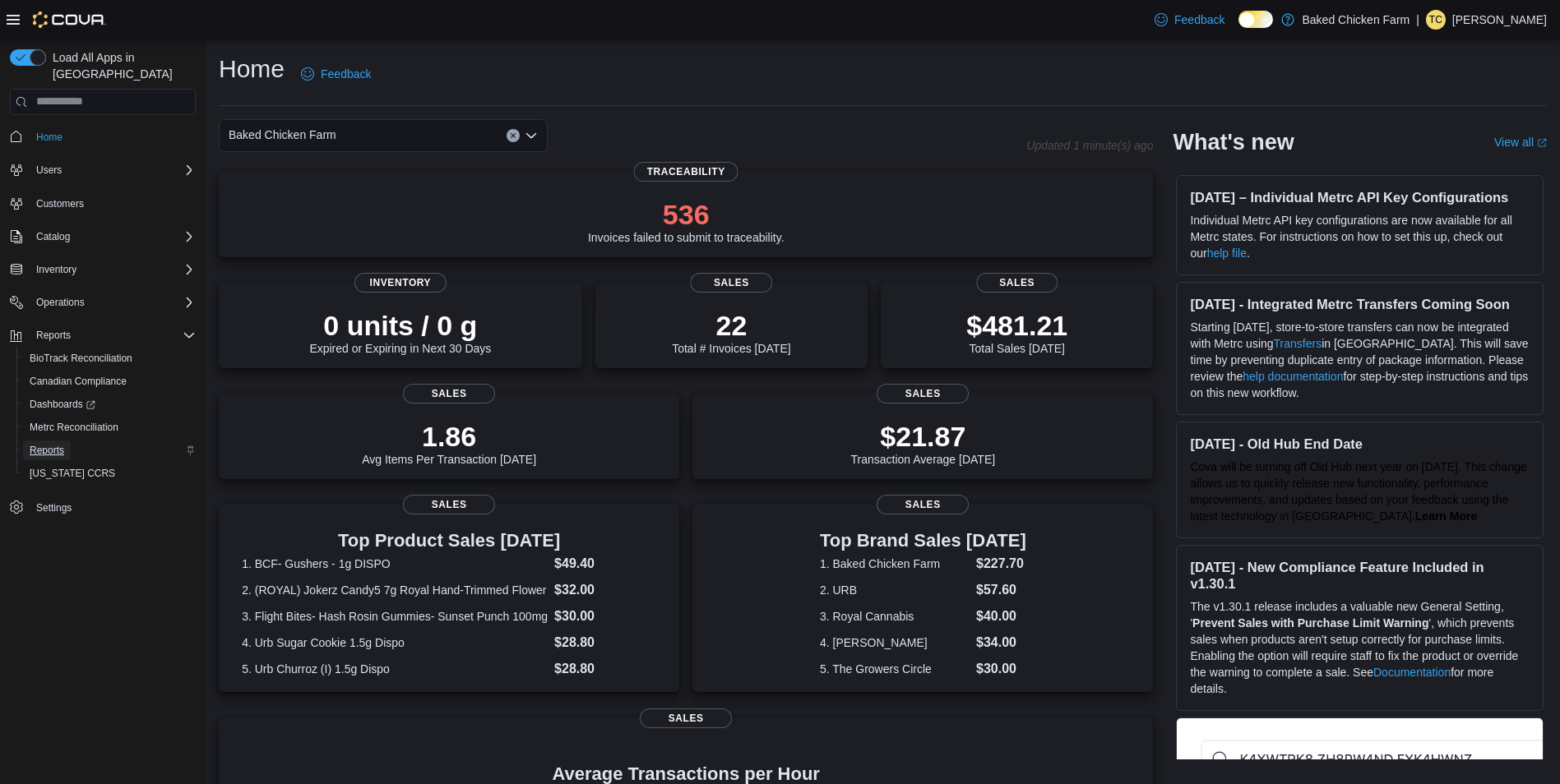
click at [42, 444] on span "Reports" at bounding box center [46, 450] width 34 height 13
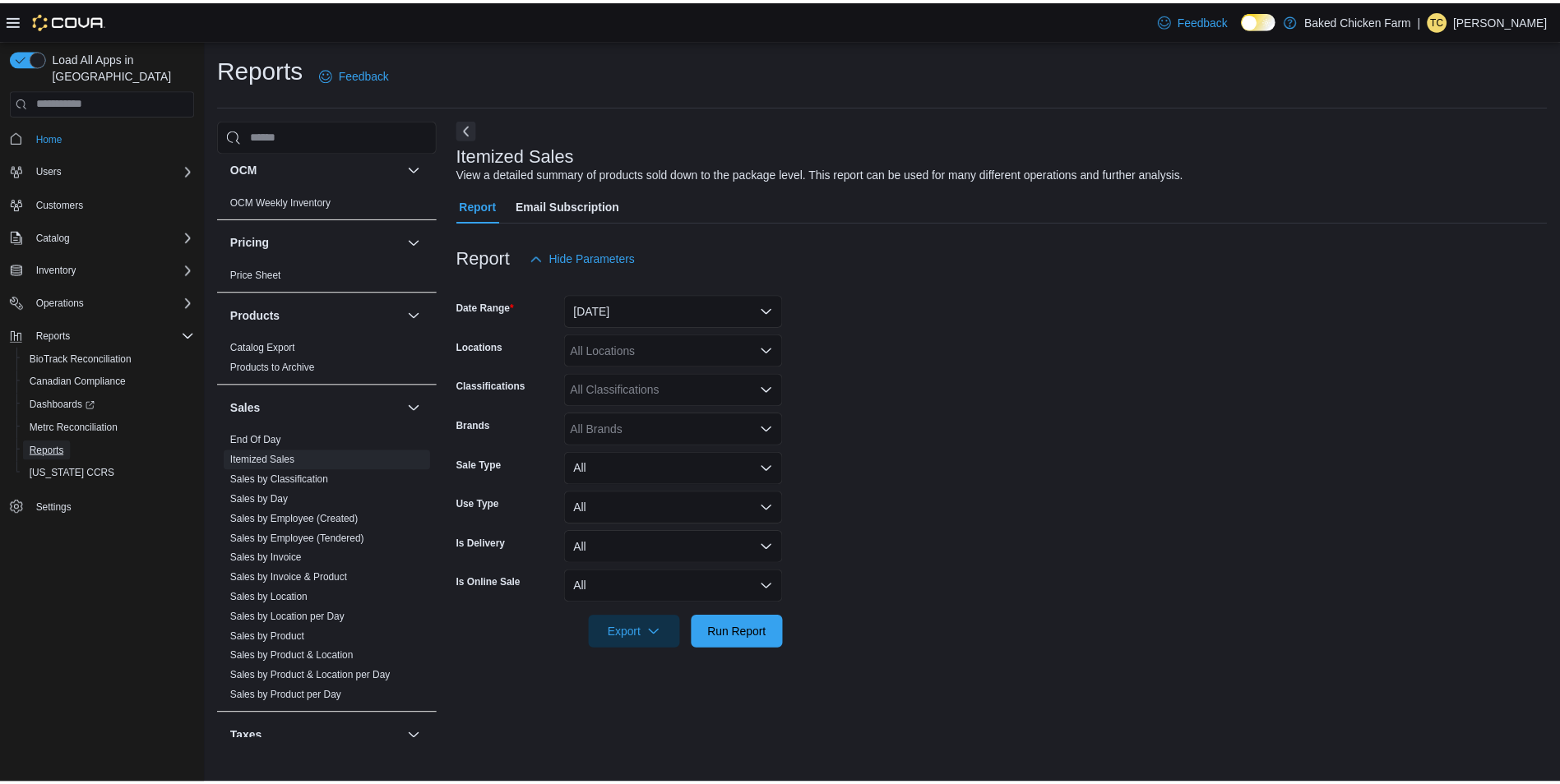
scroll to position [1069, 0]
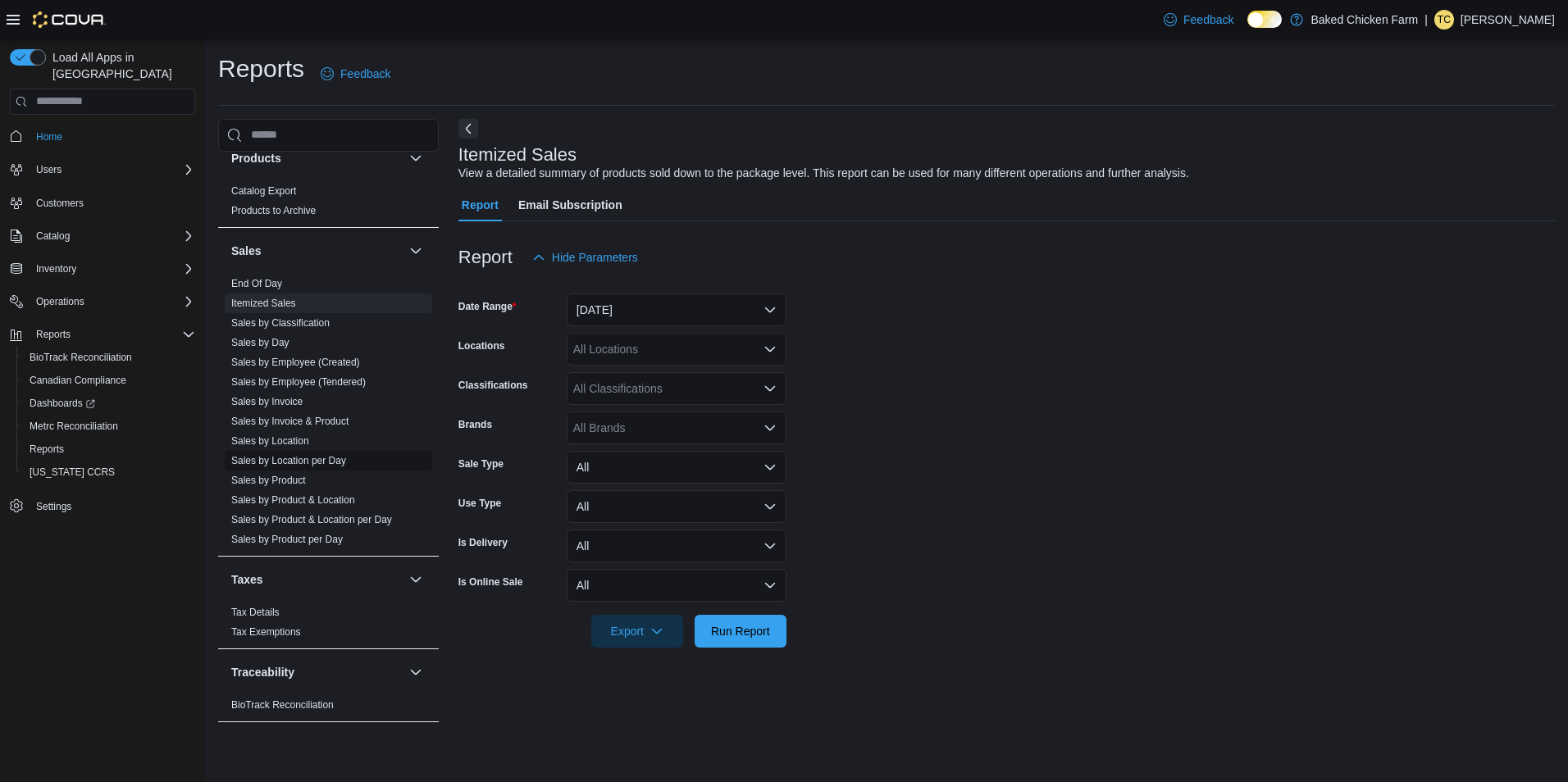
click at [300, 458] on link "Sales by Location per Day" at bounding box center [288, 460] width 115 height 11
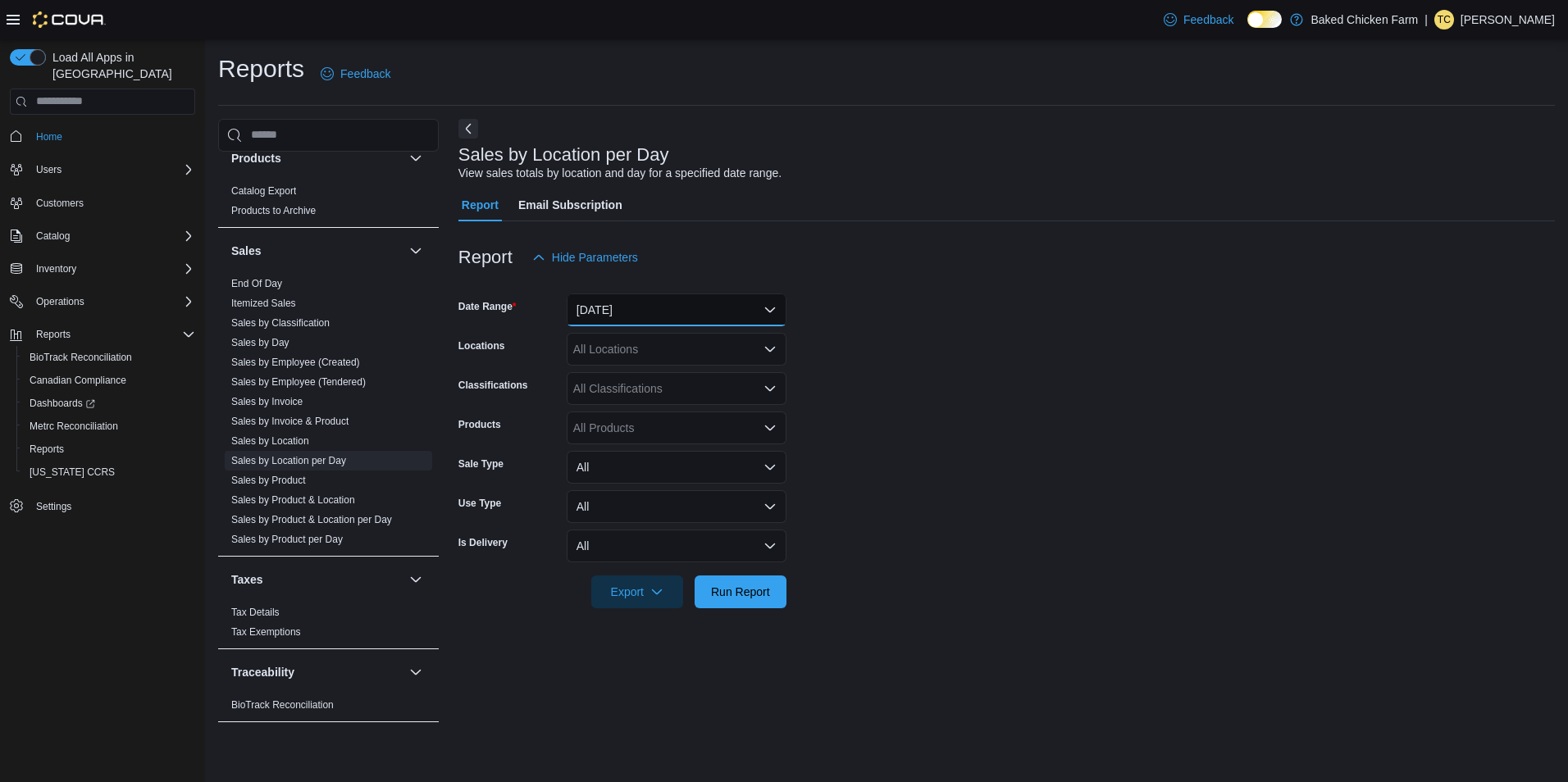
click at [762, 300] on button "Yesterday" at bounding box center [677, 310] width 220 height 32
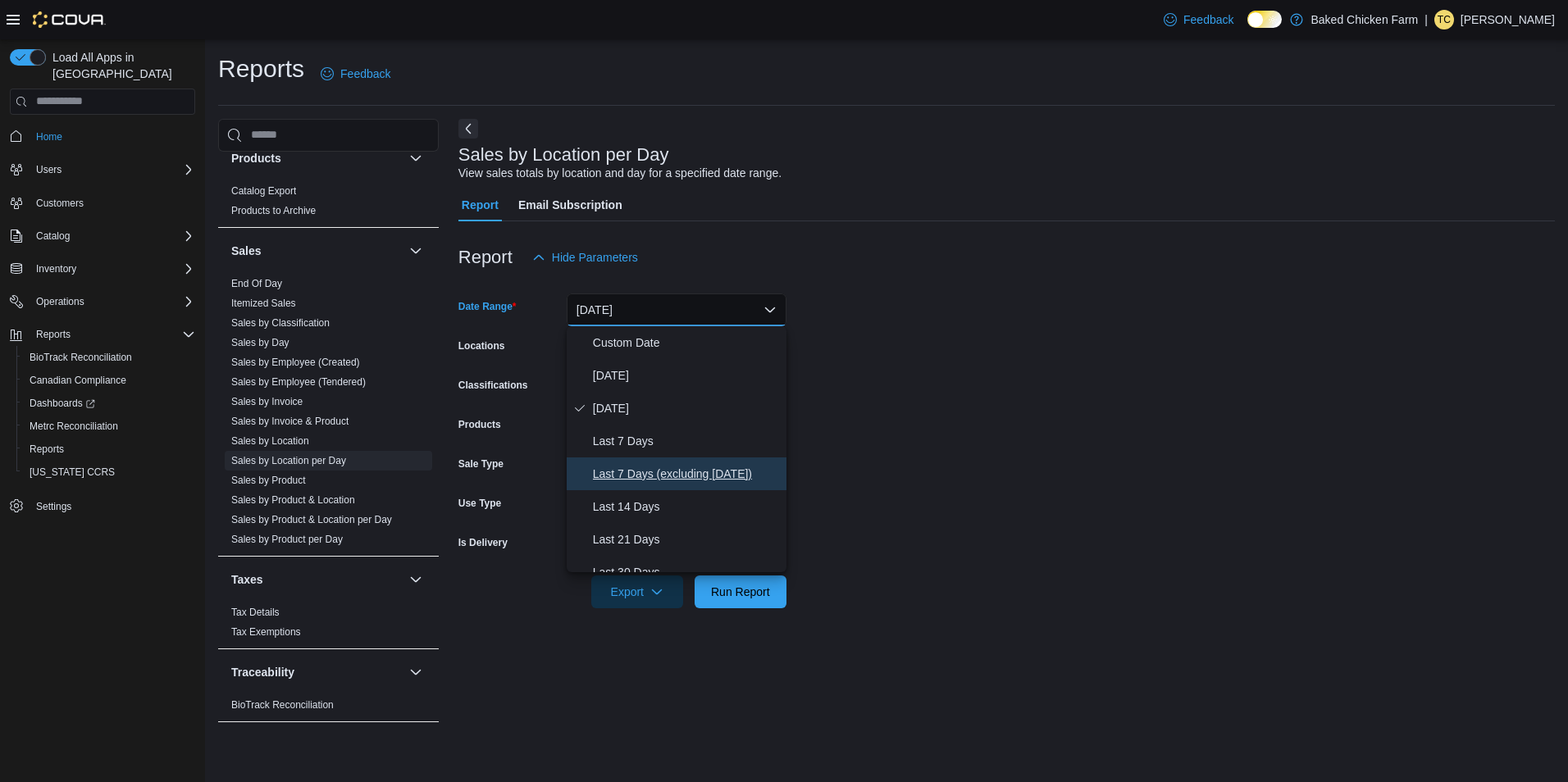
drag, startPoint x: 681, startPoint y: 474, endPoint x: 707, endPoint y: 496, distance: 34.1
click at [681, 473] on span "Last 7 Days (excluding today)" at bounding box center [686, 473] width 187 height 19
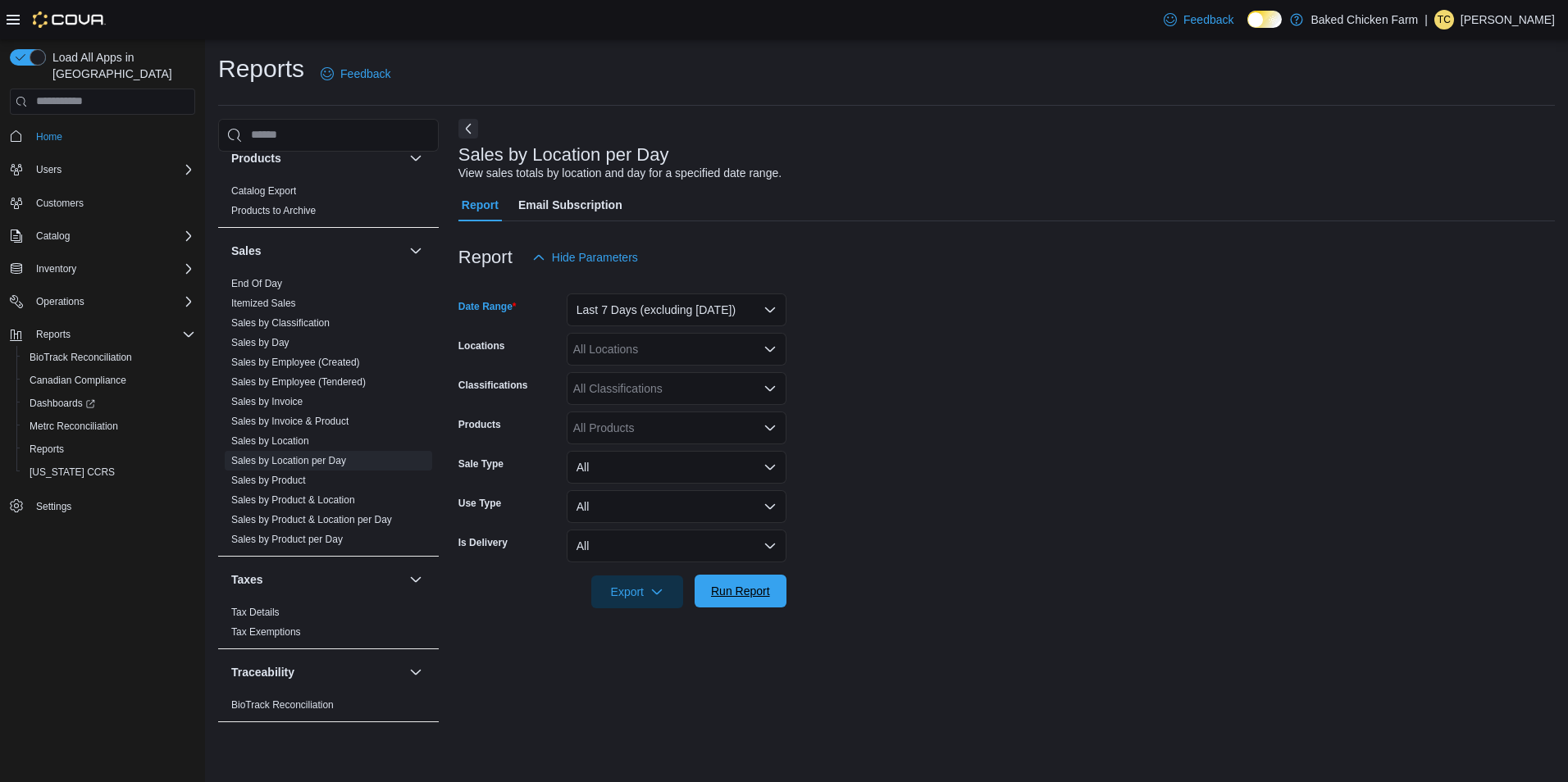
click at [733, 598] on span "Run Report" at bounding box center [741, 592] width 59 height 17
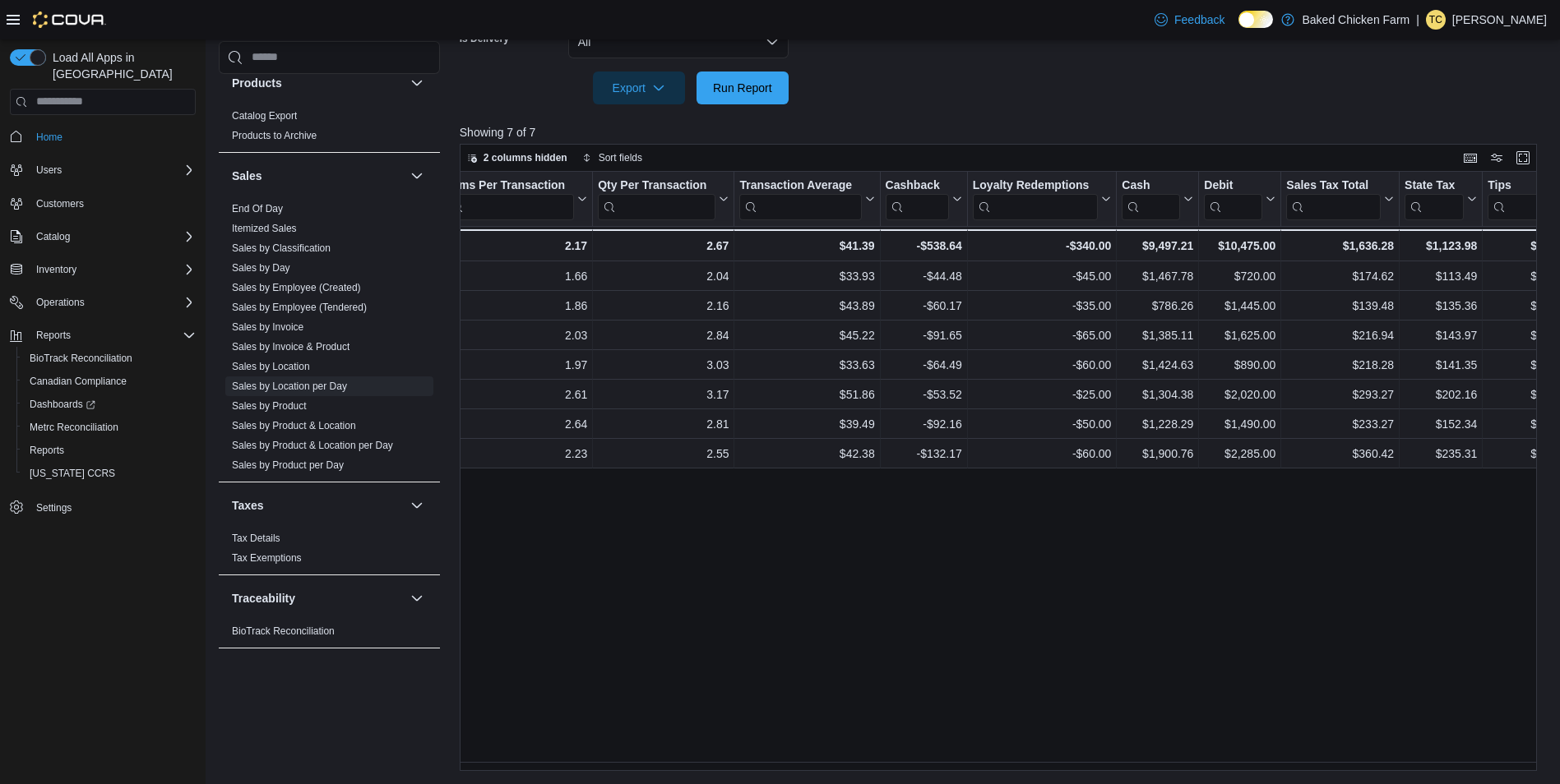
scroll to position [0, 1619]
